Goal: Transaction & Acquisition: Book appointment/travel/reservation

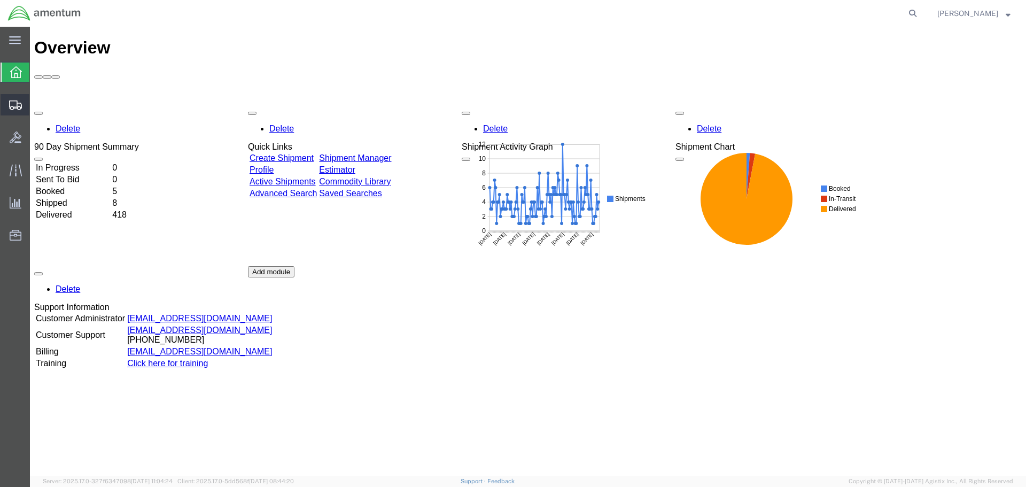
click at [14, 105] on icon at bounding box center [15, 105] width 13 height 10
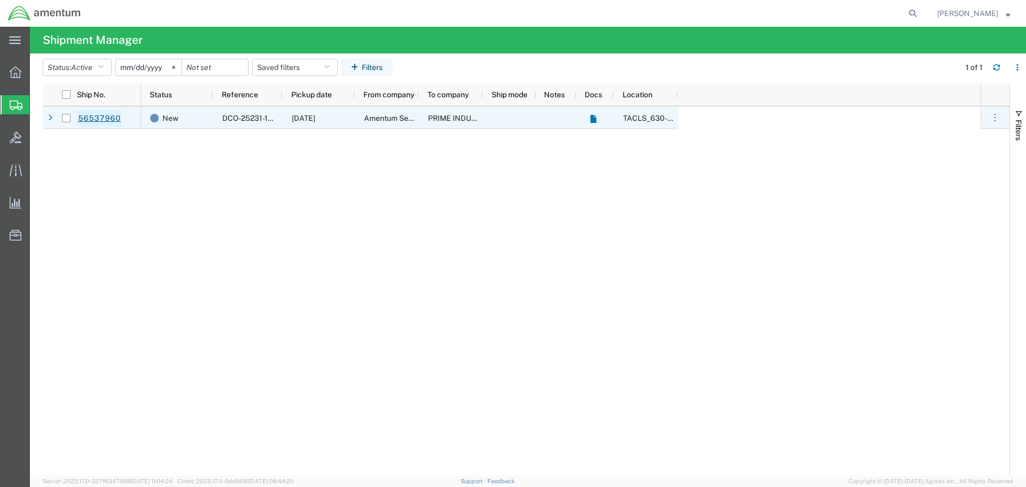
click at [100, 119] on link "56537960" at bounding box center [99, 118] width 44 height 17
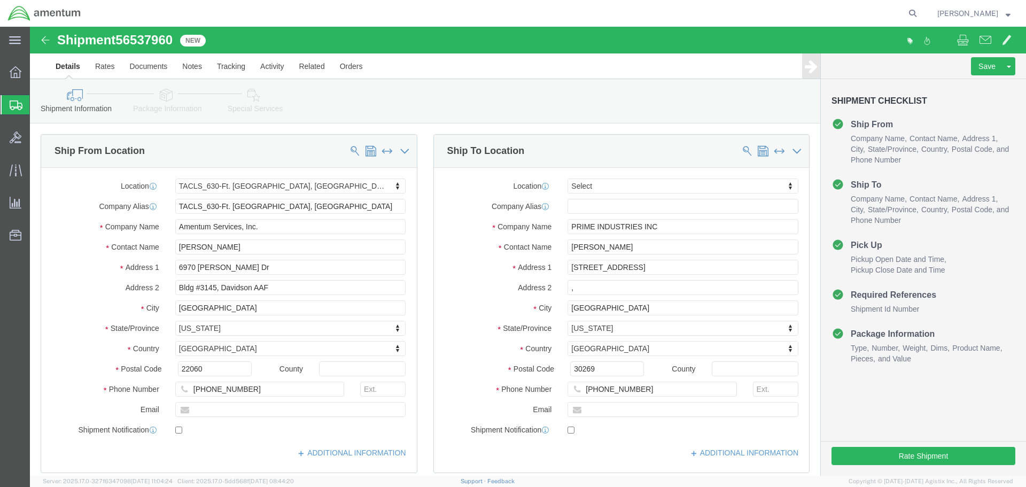
select select "42715"
select select
click icon
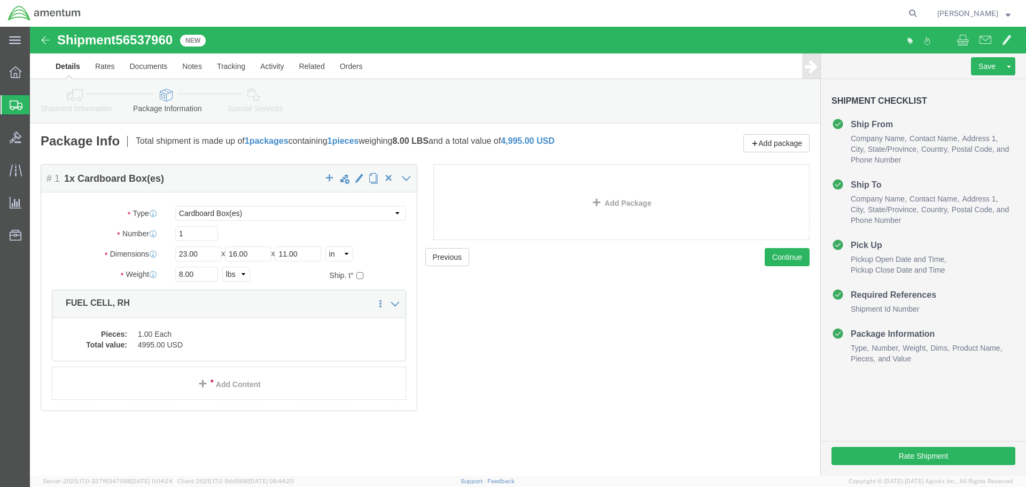
click icon
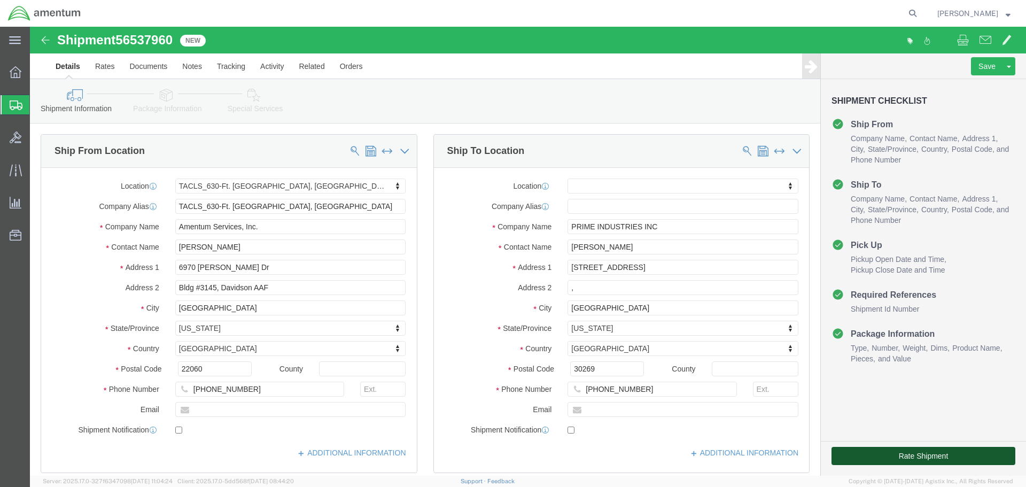
click button "Rate Shipment"
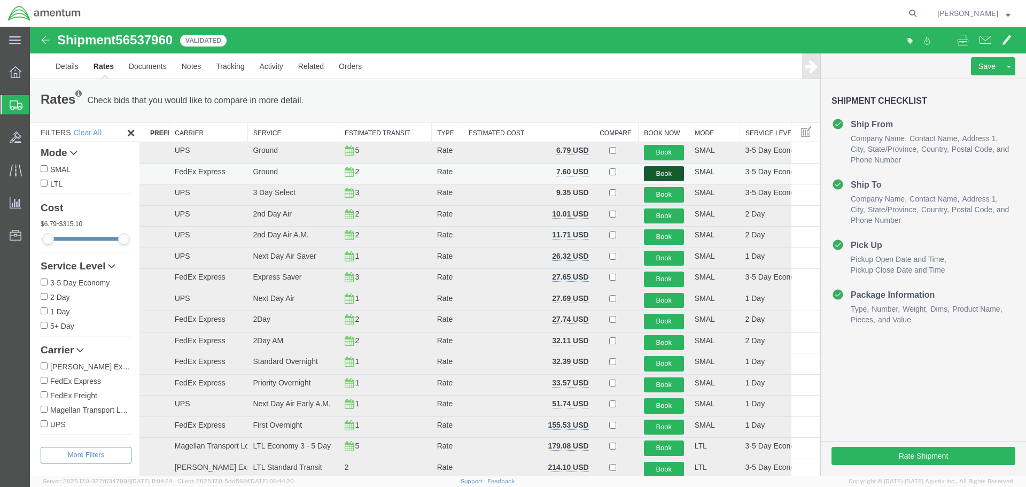
click at [659, 173] on button "Book" at bounding box center [664, 173] width 40 height 15
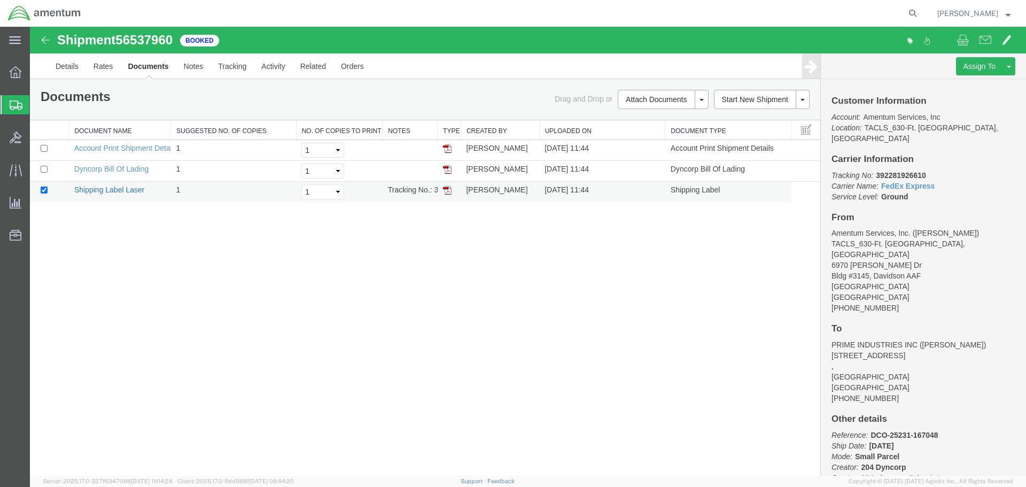
click at [115, 188] on link "Shipping Label Laser" at bounding box center [109, 189] width 71 height 9
click at [13, 173] on icon at bounding box center [16, 170] width 12 height 12
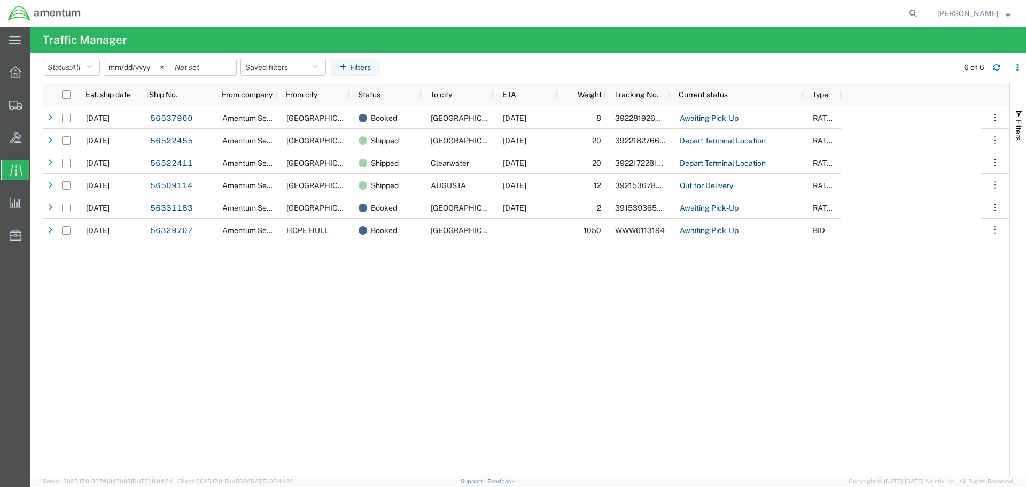
click at [12, 170] on icon at bounding box center [16, 170] width 12 height 12
click at [15, 105] on icon at bounding box center [15, 105] width 13 height 10
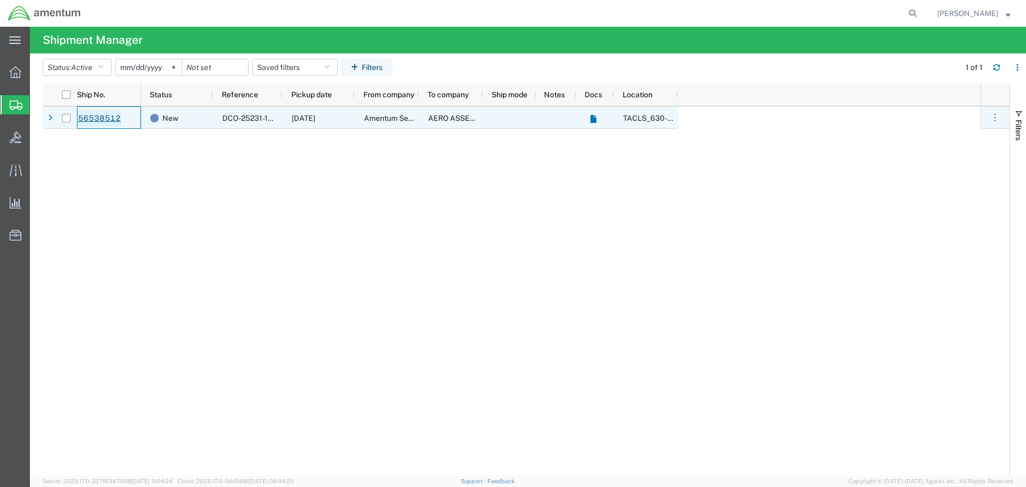
click at [104, 119] on link "56538512" at bounding box center [99, 118] width 44 height 17
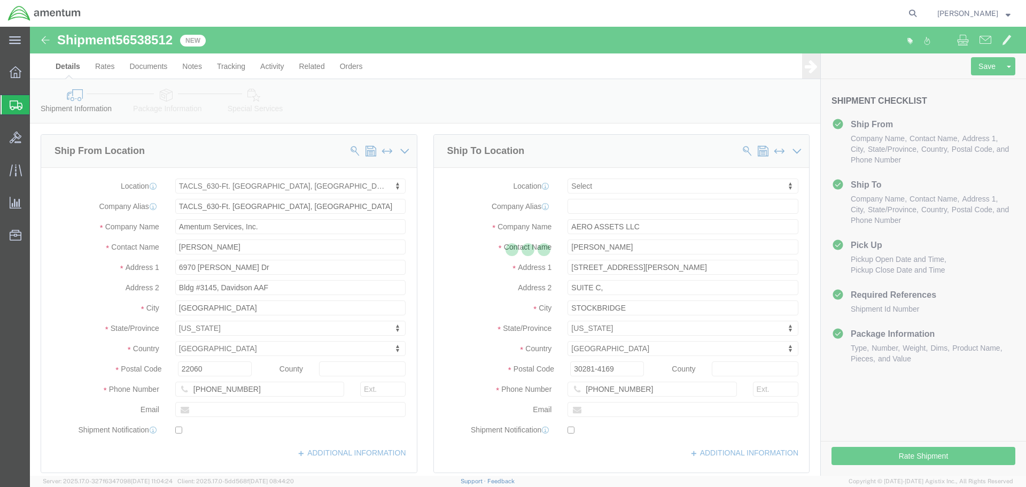
select select "42715"
select select
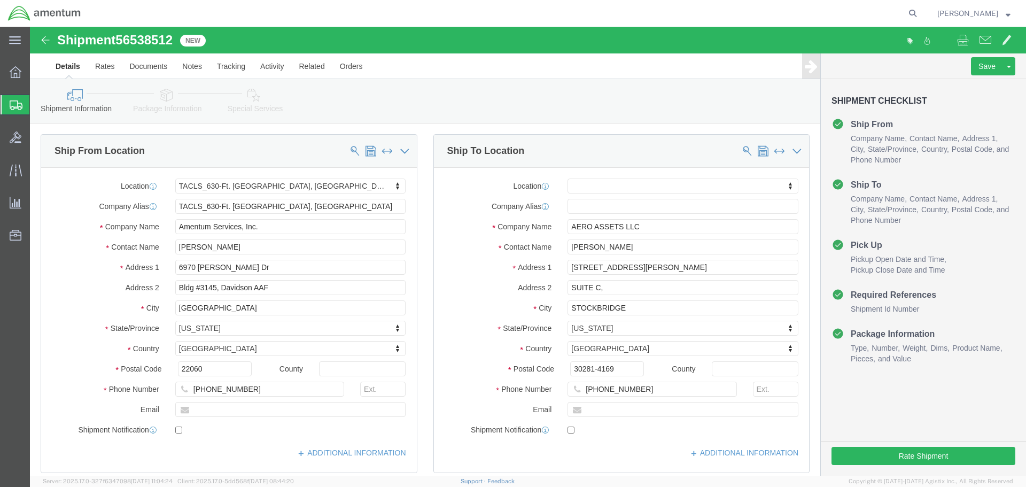
scroll to position [53, 0]
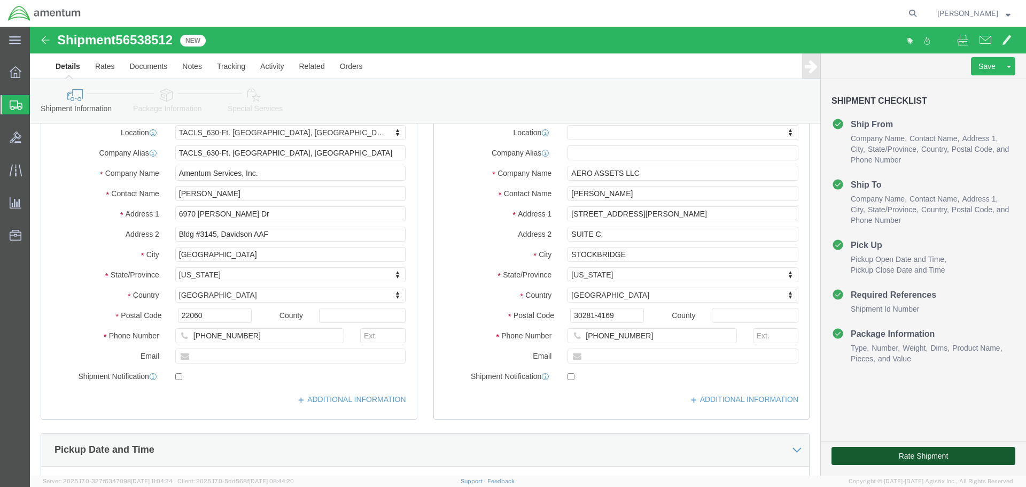
click button "Rate Shipment"
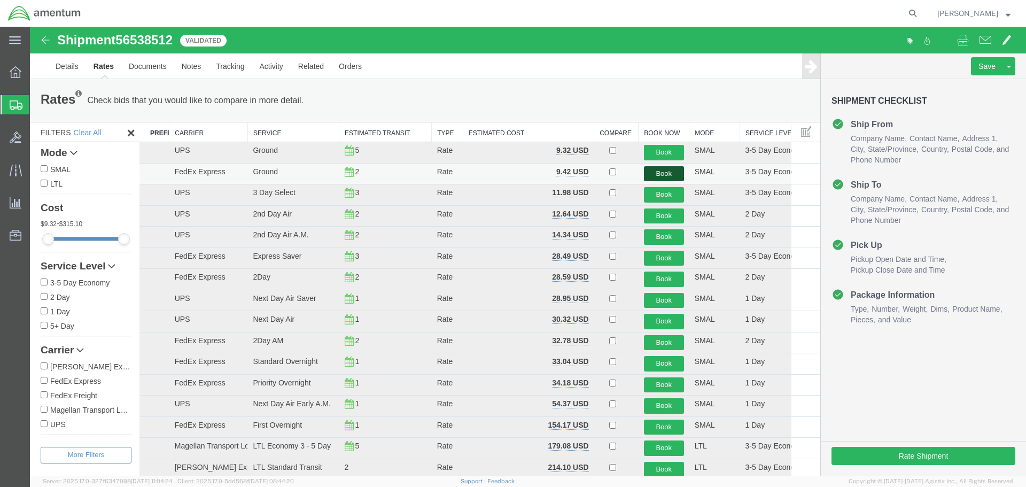
click at [658, 174] on button "Book" at bounding box center [664, 173] width 40 height 15
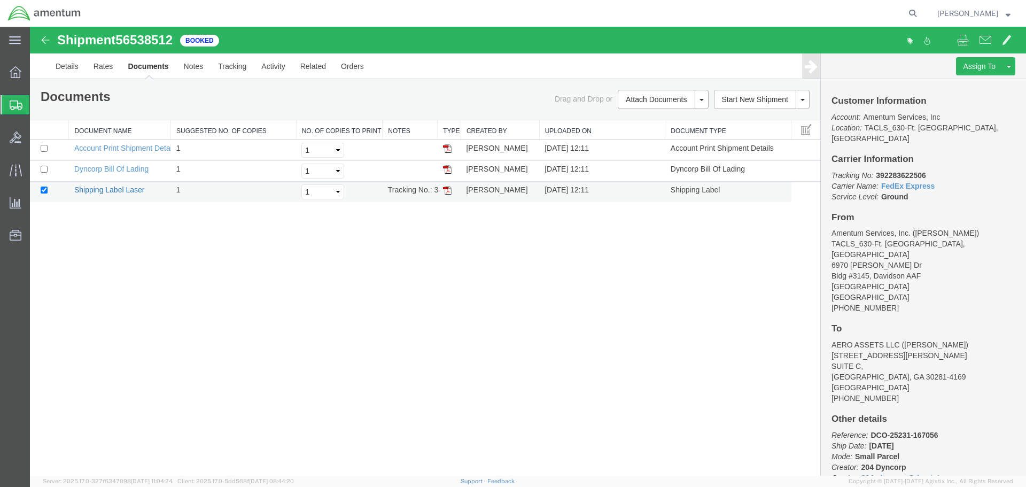
click at [120, 191] on link "Shipping Label Laser" at bounding box center [109, 189] width 71 height 9
click at [12, 171] on icon at bounding box center [16, 170] width 12 height 12
